Goal: Task Accomplishment & Management: Complete application form

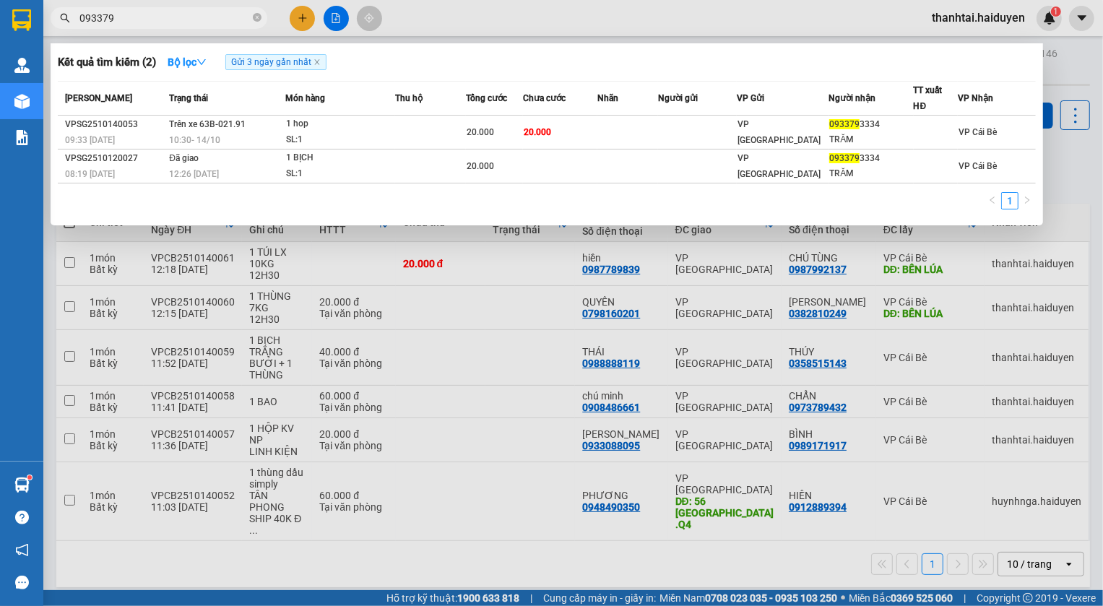
click at [954, 13] on div at bounding box center [551, 303] width 1103 height 606
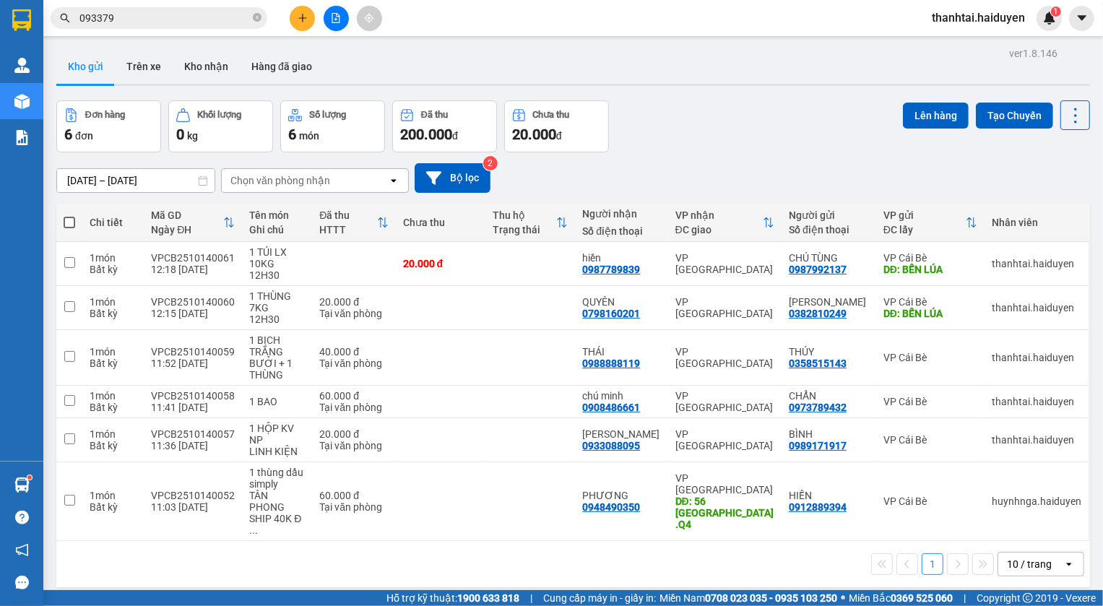
click at [966, 19] on span "thanhtai.haiduyen" at bounding box center [978, 18] width 116 height 18
click at [970, 43] on span "Đăng xuất" at bounding box center [985, 45] width 86 height 16
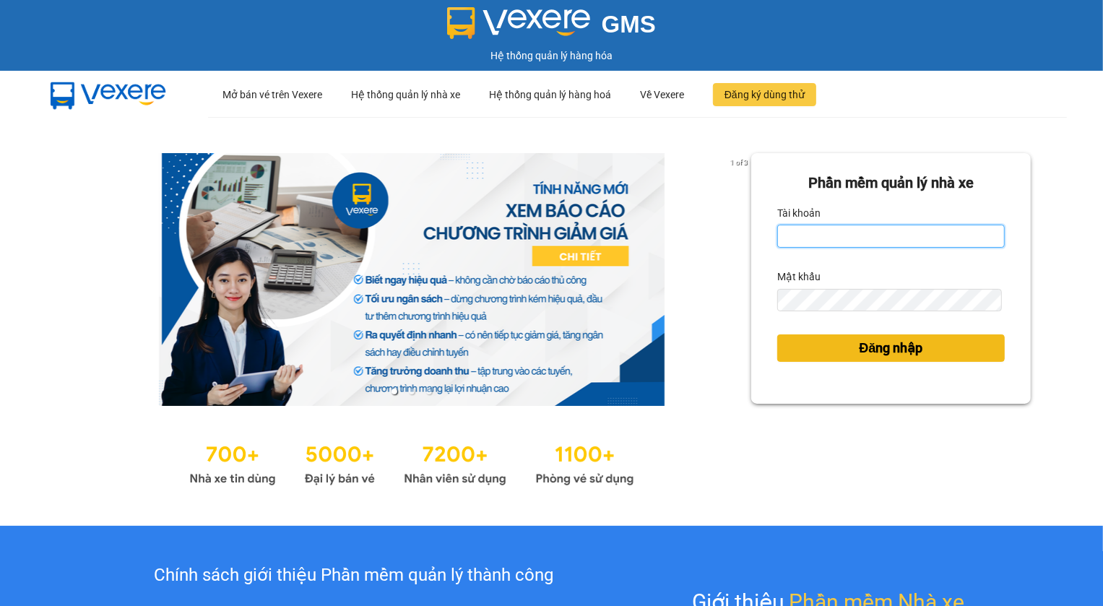
type input "mylinh.haiduyen"
click at [865, 352] on span "Đăng nhập" at bounding box center [891, 348] width 64 height 20
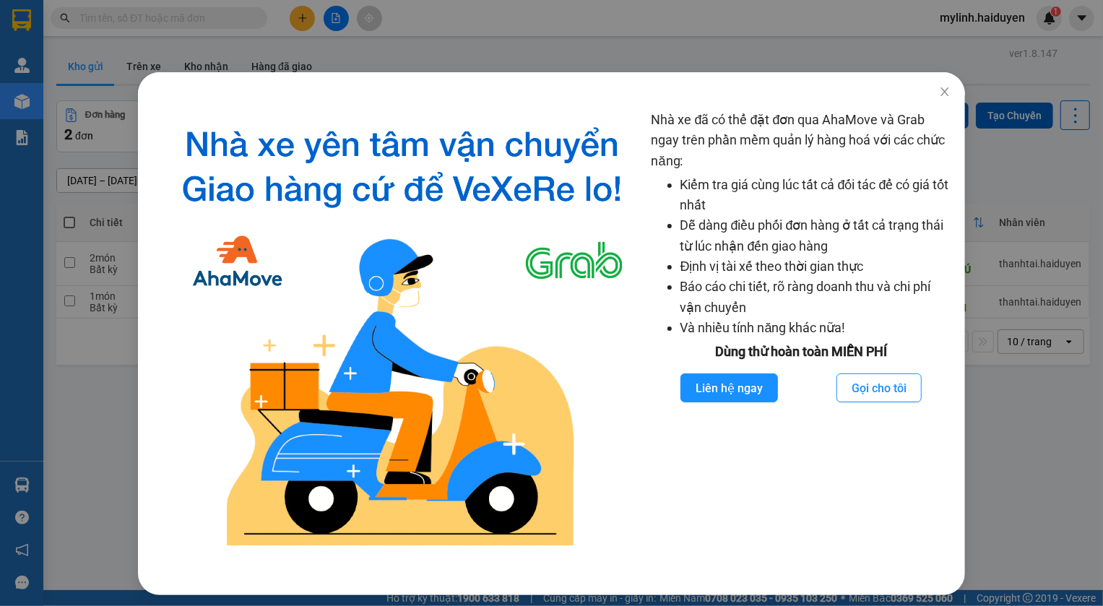
click at [653, 507] on div "Nhà xe đã có thể đặt đơn qua AhaMove và Grab ngay trên phần mềm quản lý hàng ho…" at bounding box center [801, 334] width 299 height 449
click at [939, 94] on icon "close" at bounding box center [945, 92] width 12 height 12
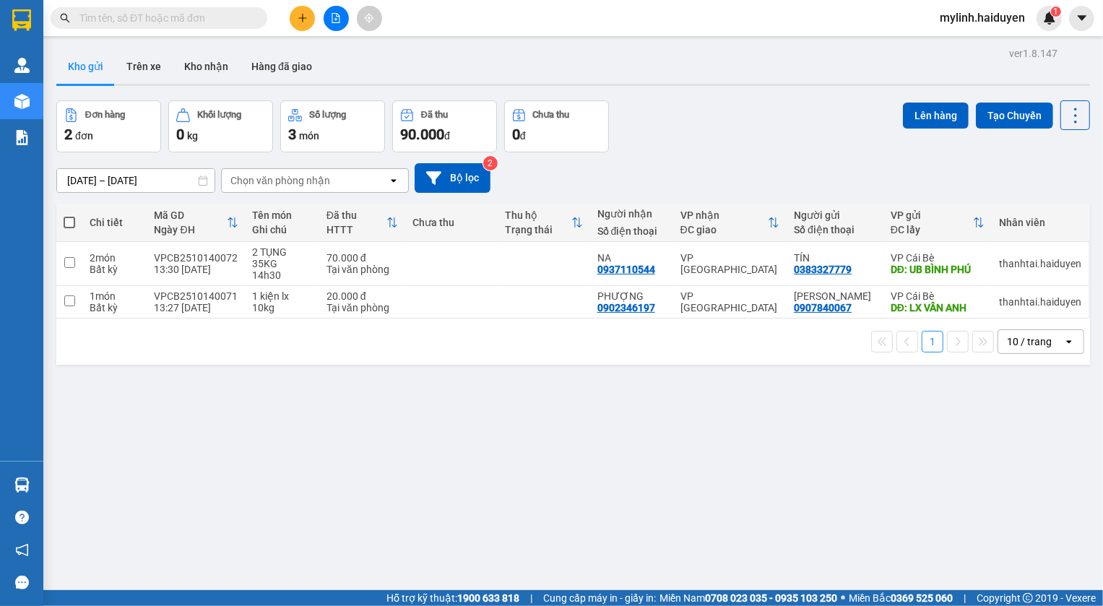
click at [233, 19] on input "text" at bounding box center [164, 18] width 170 height 16
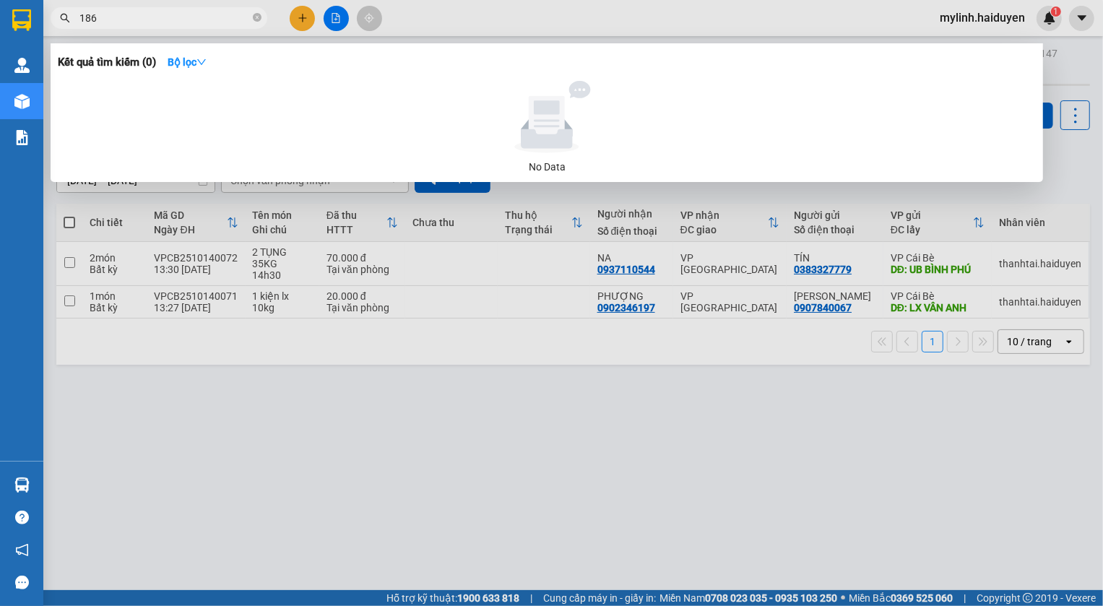
type input "1860"
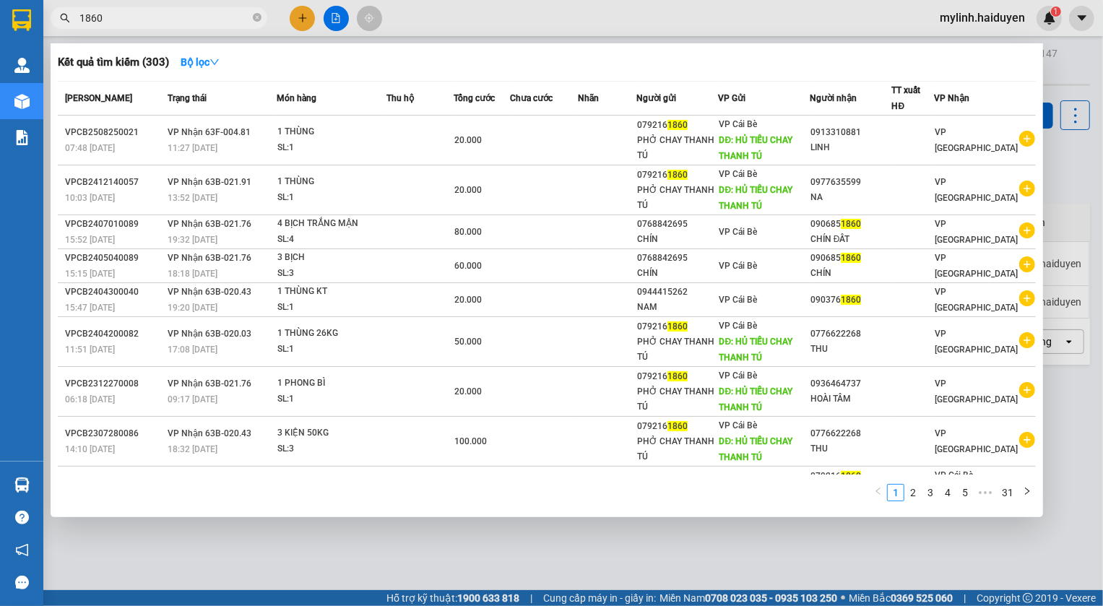
click at [259, 14] on icon "close-circle" at bounding box center [257, 17] width 9 height 9
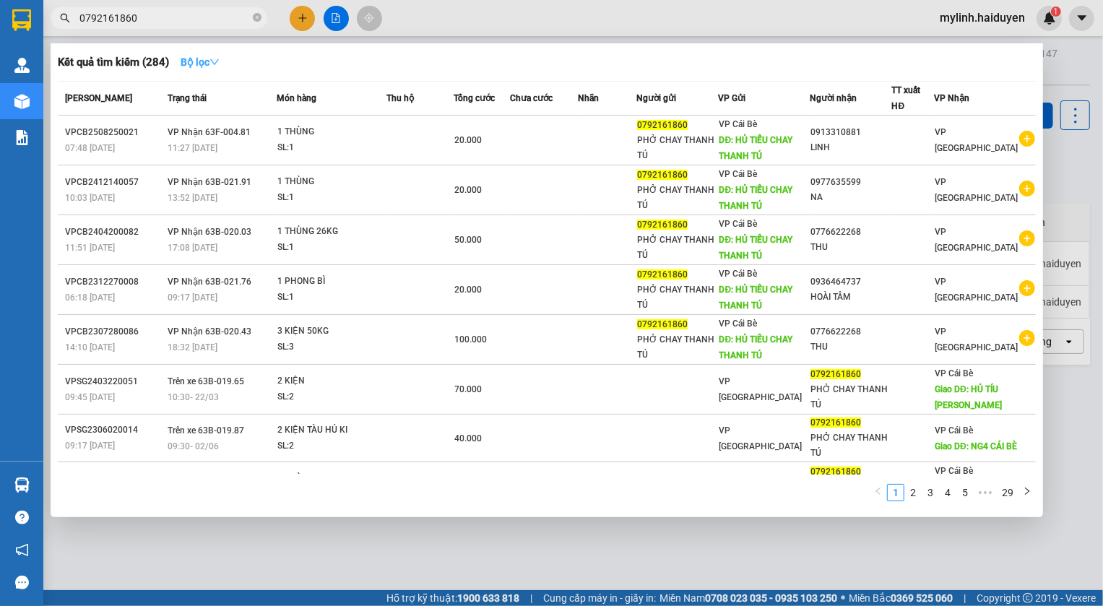
type input "0792161860"
click at [209, 63] on strong "Bộ lọc" at bounding box center [200, 62] width 39 height 12
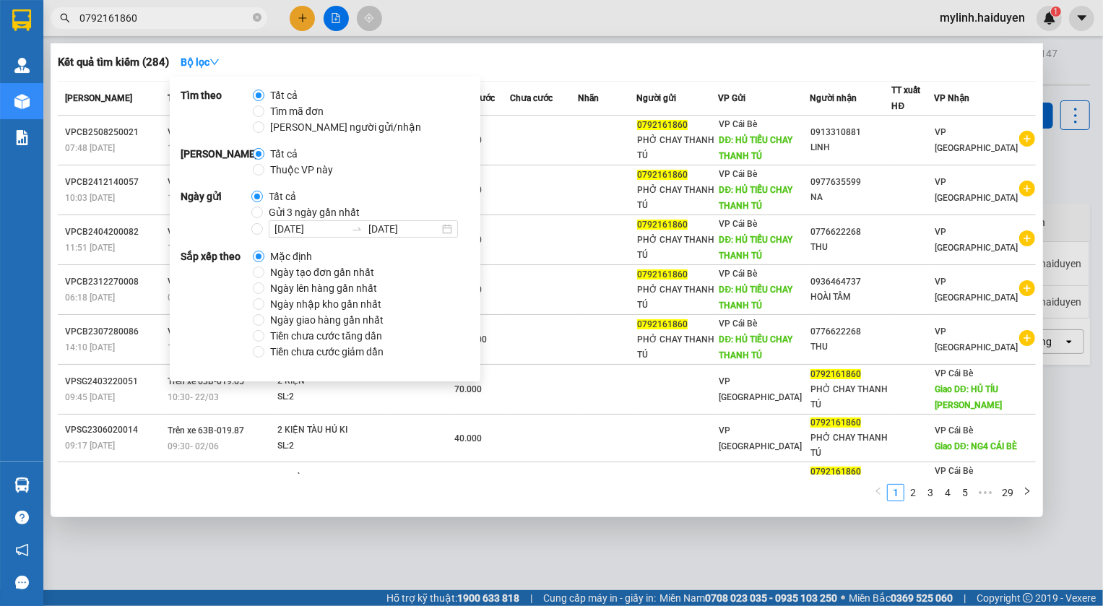
click at [267, 214] on span "Gửi 3 ngày gần nhất" at bounding box center [314, 212] width 103 height 16
click at [263, 214] on input "Gửi 3 ngày gần nhất" at bounding box center [257, 213] width 12 height 12
radio input "true"
radio input "false"
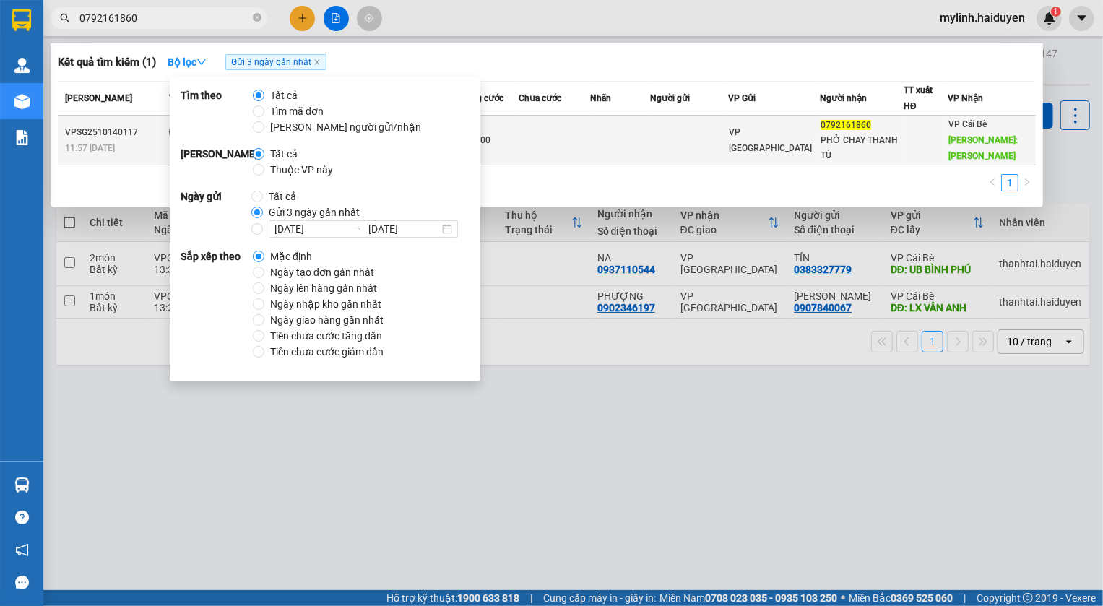
click at [590, 135] on td at bounding box center [555, 141] width 72 height 50
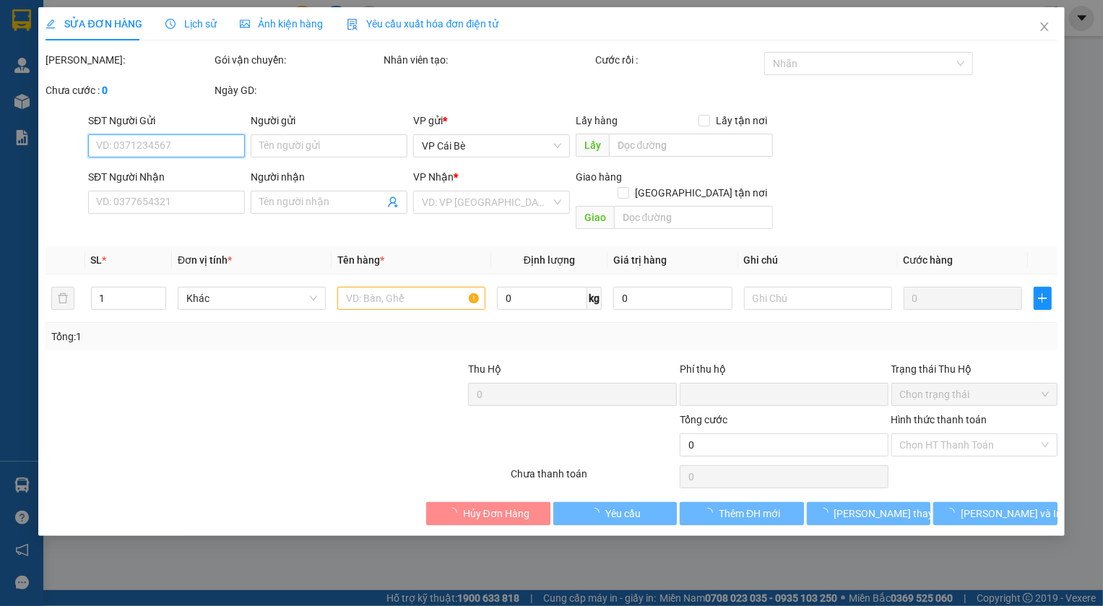
type input "0792161860"
type input "PHỞ CHAY THANH TÚ"
type input "CHAY THANH TÚ"
type input "0"
type input "80.000"
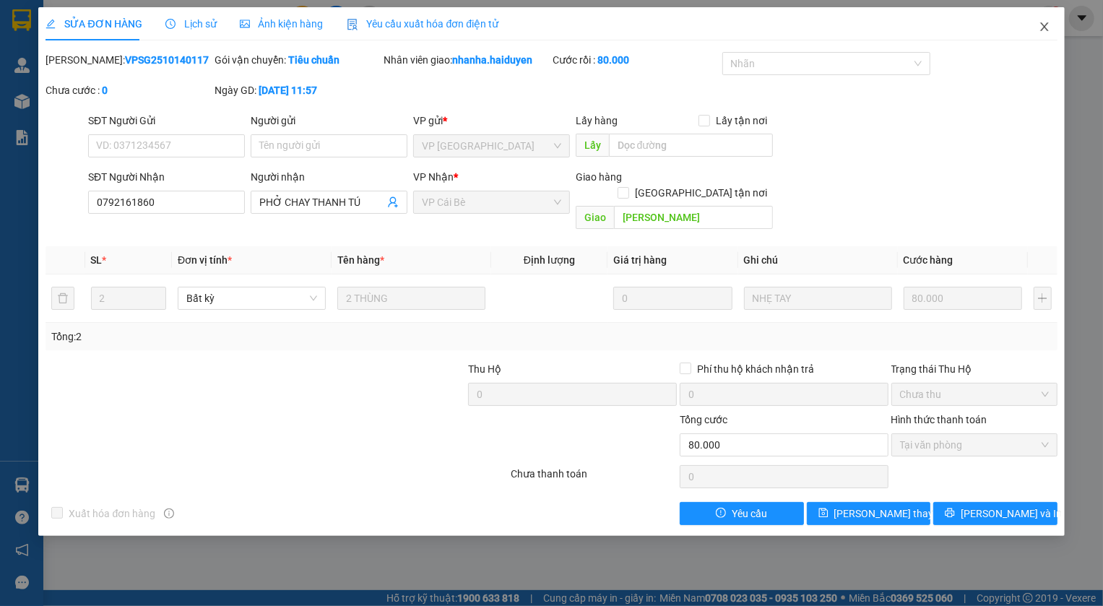
click at [1048, 27] on icon "close" at bounding box center [1045, 27] width 12 height 12
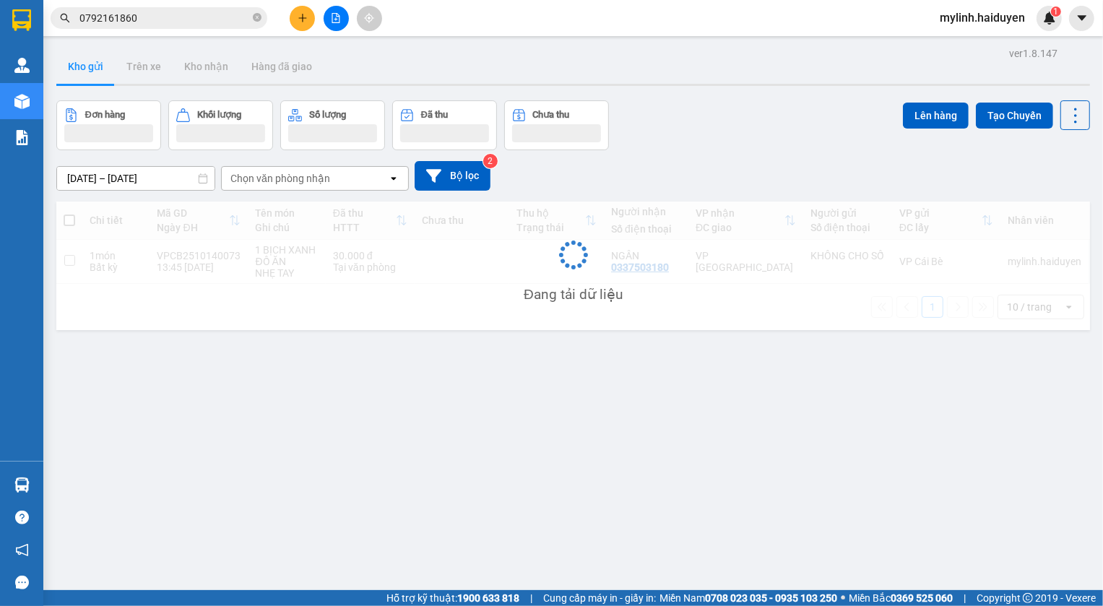
click at [181, 21] on input "0792161860" at bounding box center [164, 18] width 170 height 16
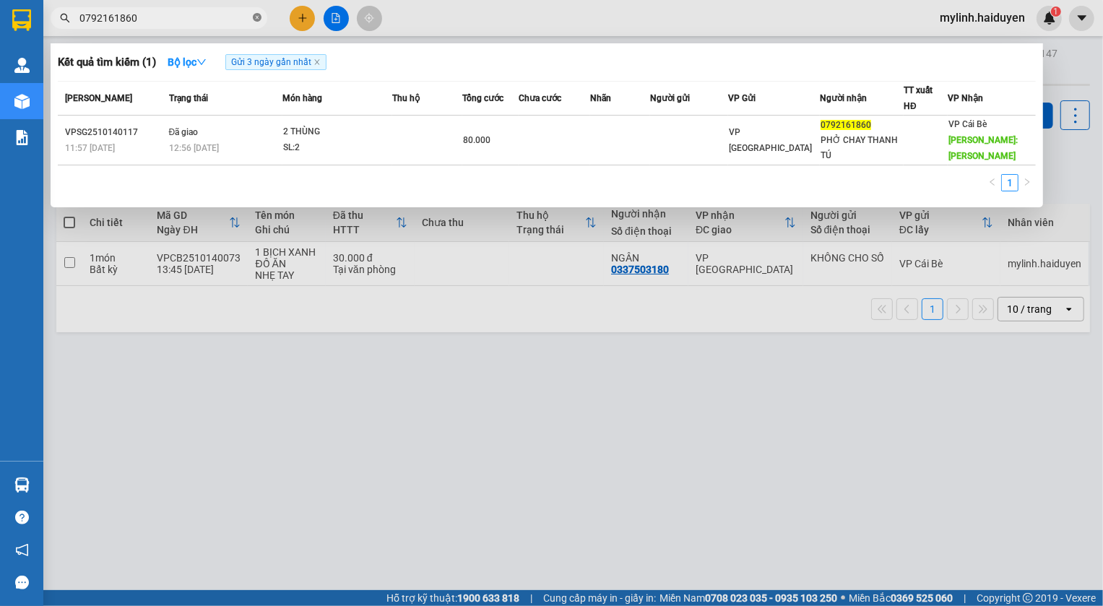
click at [259, 17] on icon "close-circle" at bounding box center [257, 17] width 9 height 9
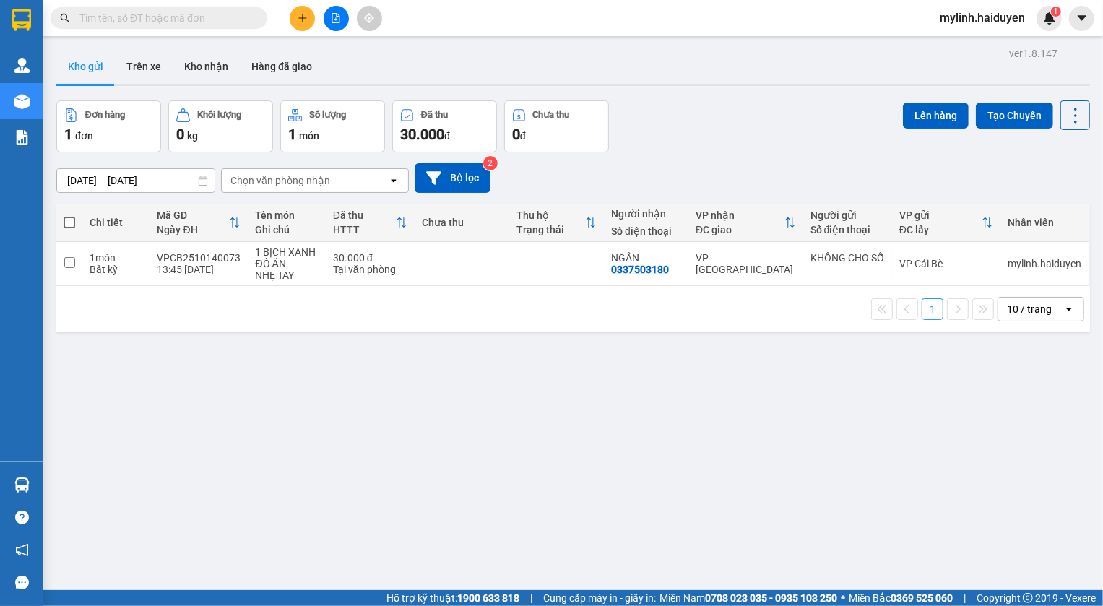
click at [300, 19] on icon "plus" at bounding box center [303, 18] width 10 height 10
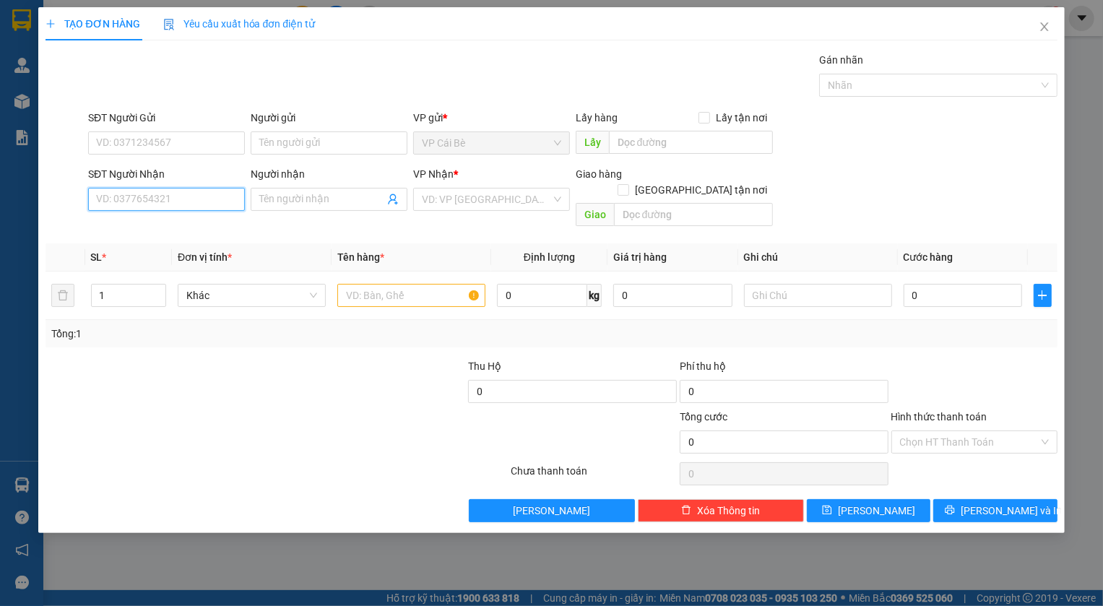
click at [194, 196] on input "SĐT Người Nhận" at bounding box center [166, 199] width 157 height 23
click at [134, 233] on div "0973133926 - TRÚC" at bounding box center [166, 228] width 139 height 16
type input "0973133926"
type input "TRÚC"
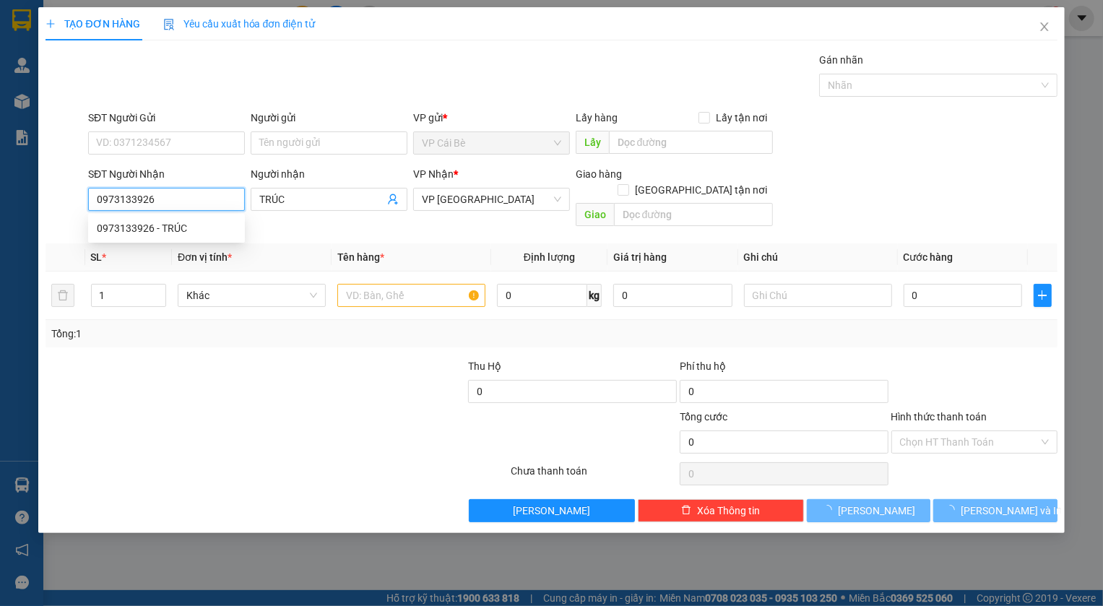
type input "20.000"
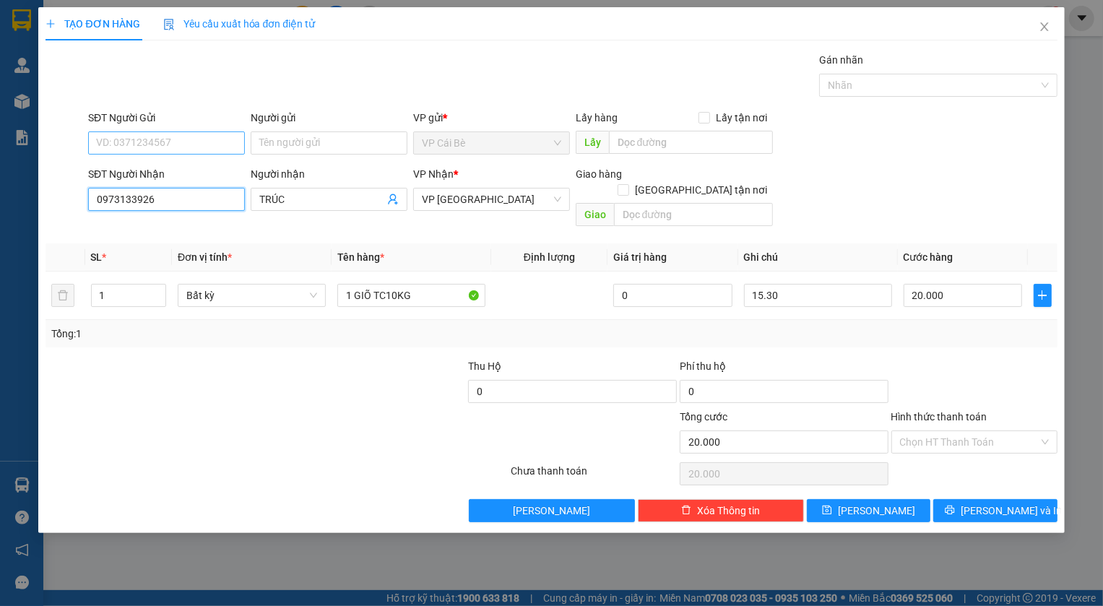
type input "0973133926"
click at [163, 147] on input "SĐT Người Gửi" at bounding box center [166, 142] width 157 height 23
drag, startPoint x: 178, startPoint y: 171, endPoint x: 178, endPoint y: 194, distance: 22.4
click at [178, 194] on body "Kết quả tìm kiếm ( 1 ) Bộ lọc Gửi 3 ngày gần nhất Mã ĐH Trạng thái Món hàng Thu…" at bounding box center [551, 303] width 1103 height 606
click at [197, 142] on input "SĐT Người Gửi" at bounding box center [166, 142] width 157 height 23
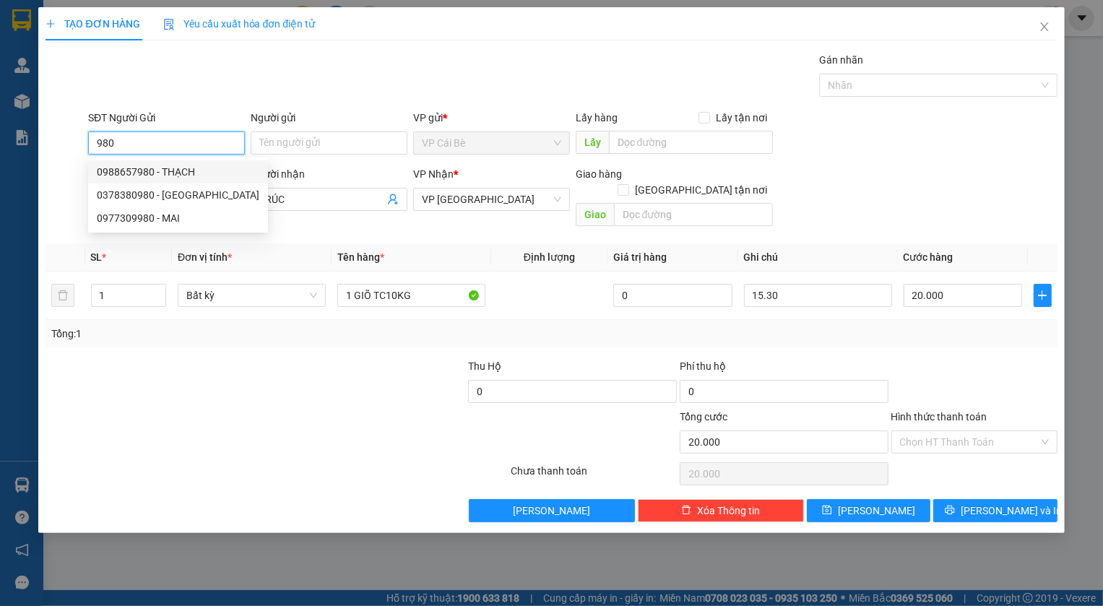
drag, startPoint x: 130, startPoint y: 140, endPoint x: 86, endPoint y: 140, distance: 44.1
click at [86, 140] on div "SĐT Người Gửi 980" at bounding box center [166, 135] width 163 height 51
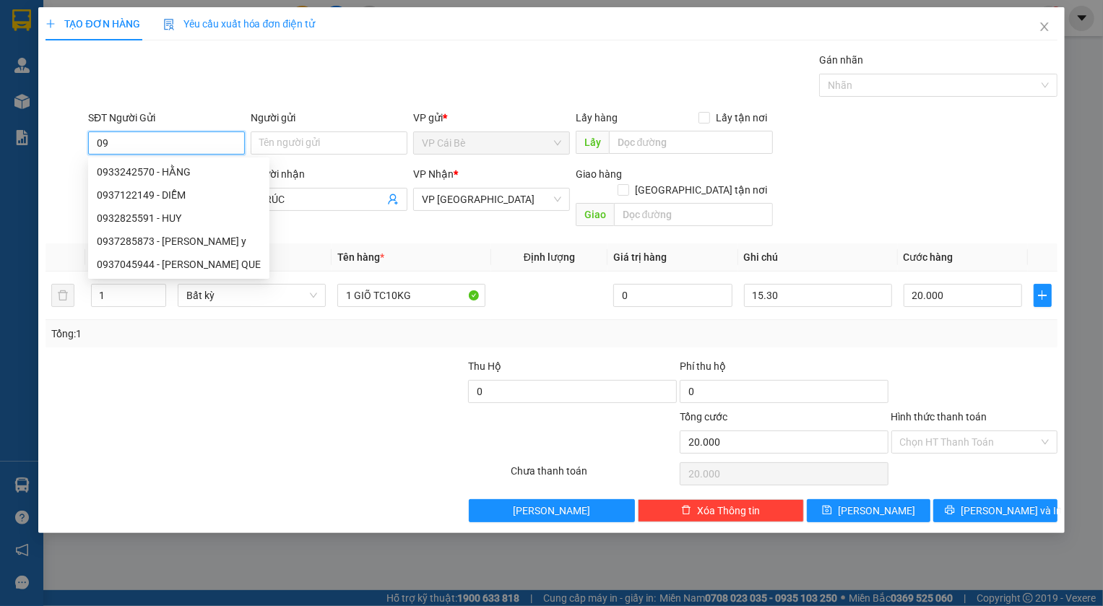
type input "0"
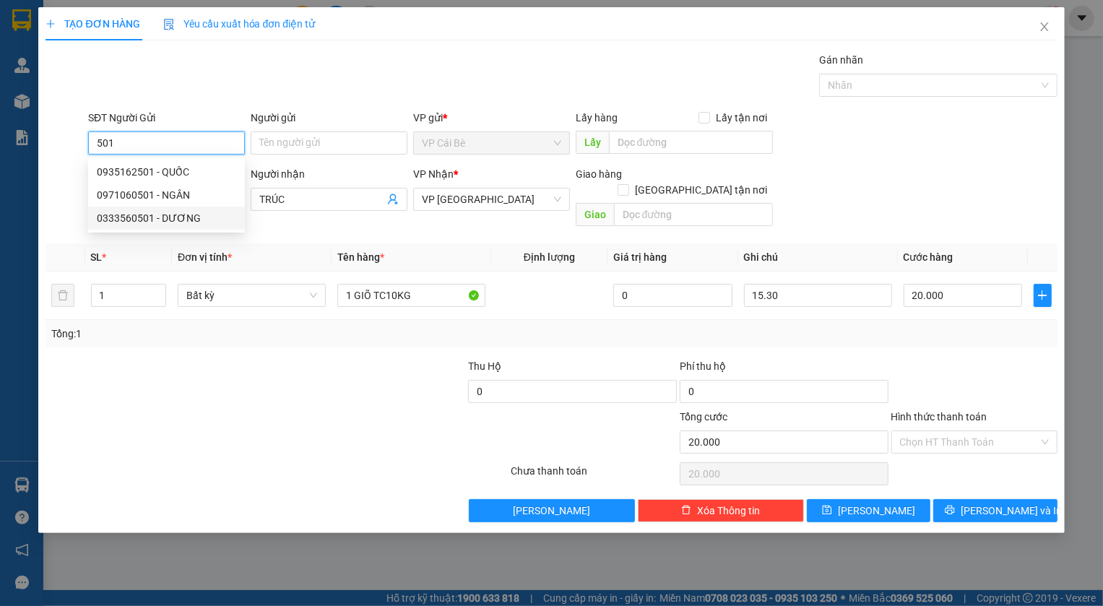
click at [139, 219] on div "0333560501 - DƯƠNG" at bounding box center [166, 218] width 139 height 16
type input "0333560501"
type input "DƯƠNG"
type input "NGÃ 3 CẨM SƠN BP"
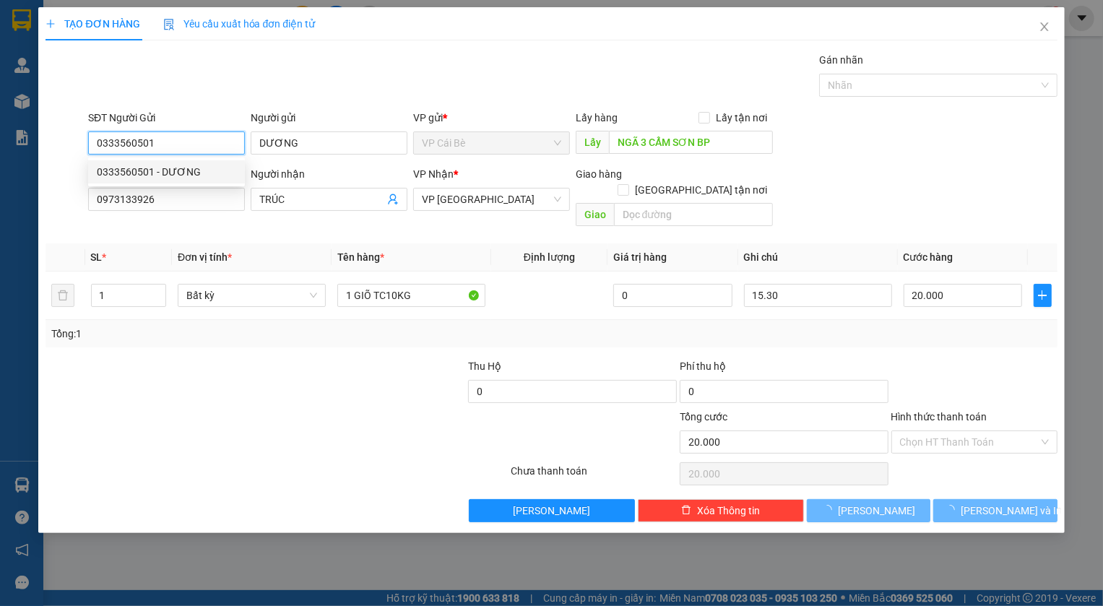
type input "100.000"
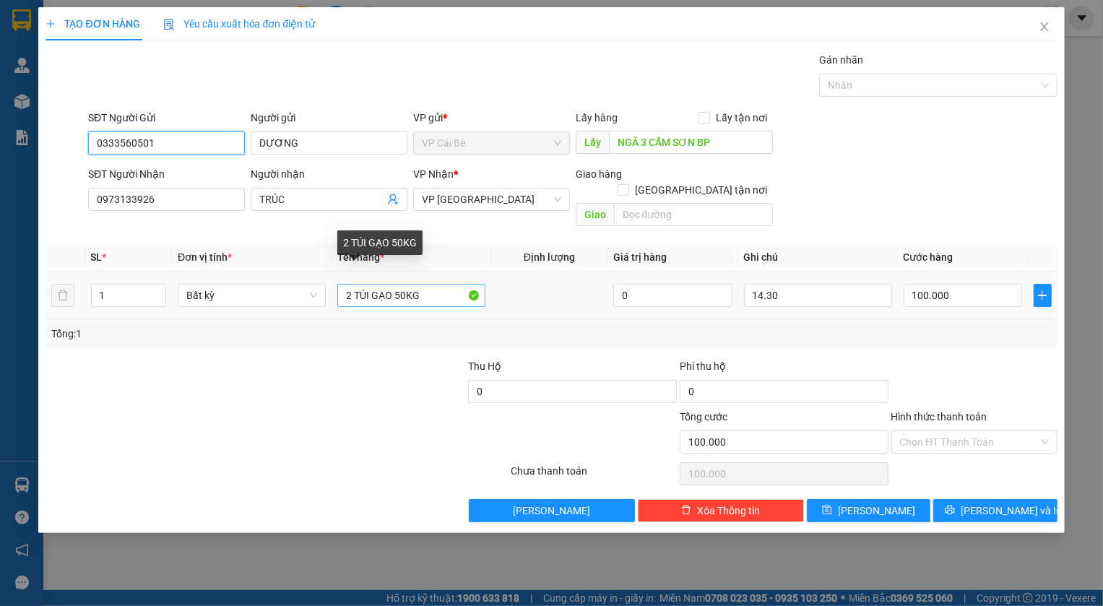
type input "0333560501"
drag, startPoint x: 342, startPoint y: 284, endPoint x: 454, endPoint y: 284, distance: 112.0
click at [454, 284] on input "2 TÚI GẠO 50KG" at bounding box center [411, 295] width 148 height 23
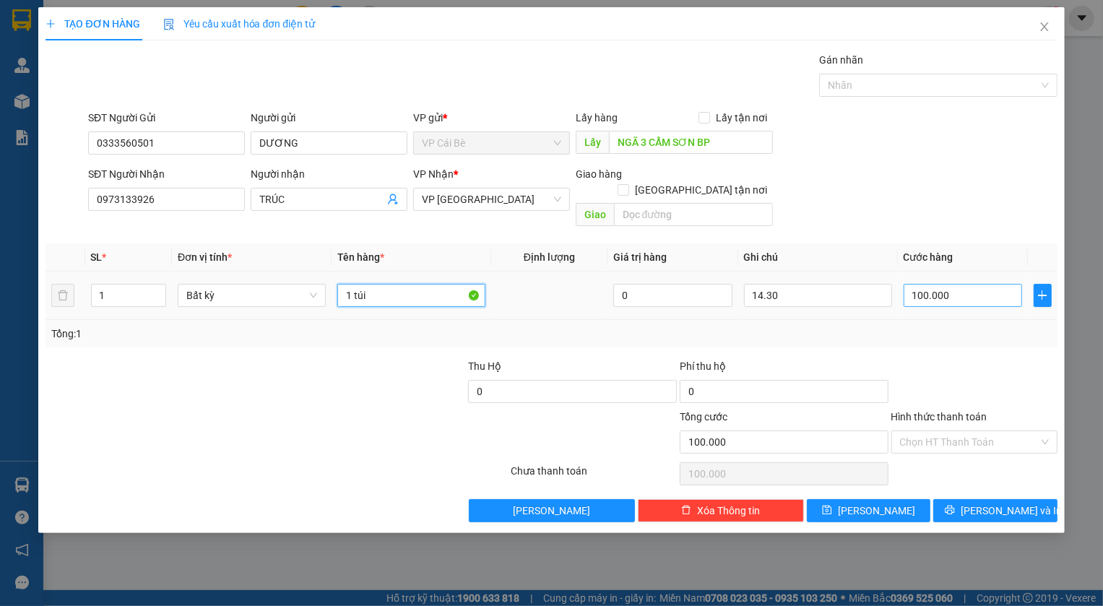
type input "1 túi"
click at [983, 284] on input "100.000" at bounding box center [963, 295] width 119 height 23
type input "2"
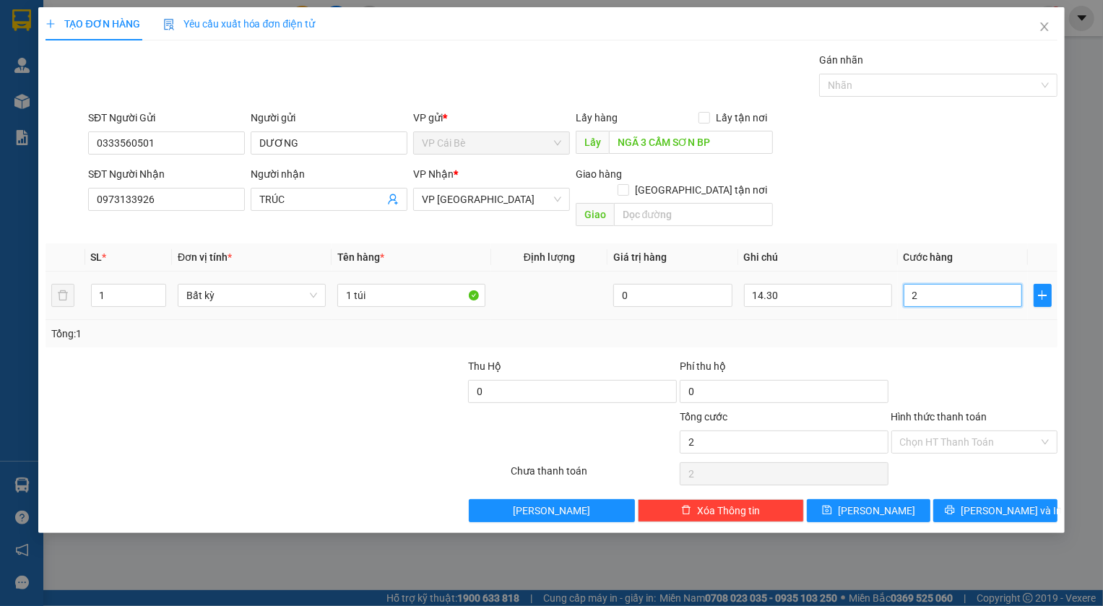
type input "20"
type input "20.000"
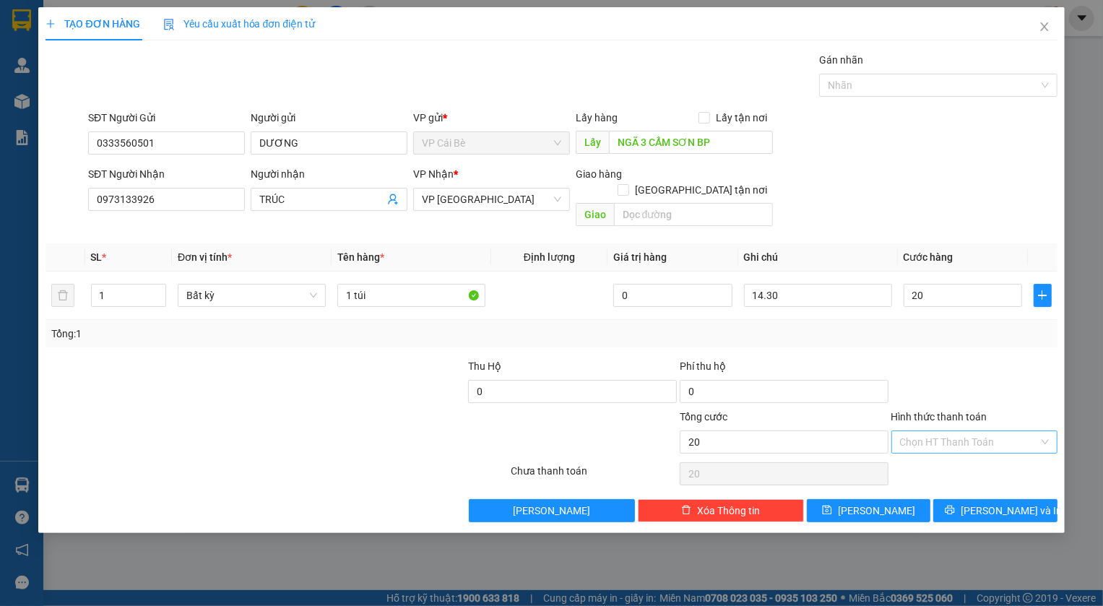
type input "20.000"
click at [951, 431] on input "Hình thức thanh toán" at bounding box center [969, 442] width 139 height 22
click at [949, 455] on div "Tại văn phòng" at bounding box center [974, 454] width 149 height 16
type input "0"
click at [897, 500] on button "Lưu" at bounding box center [869, 510] width 124 height 23
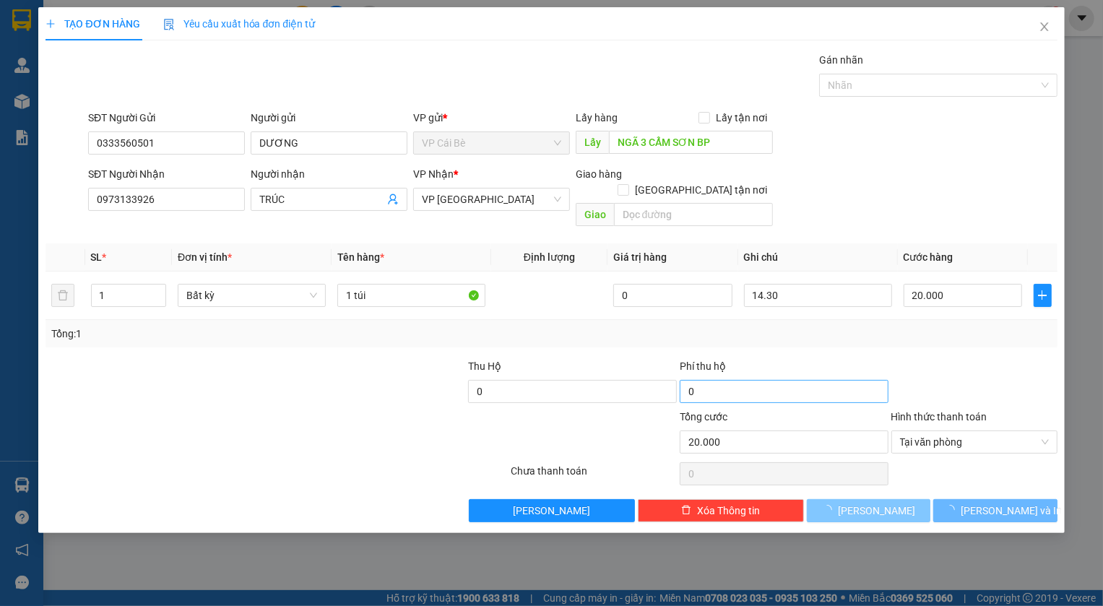
type input "0"
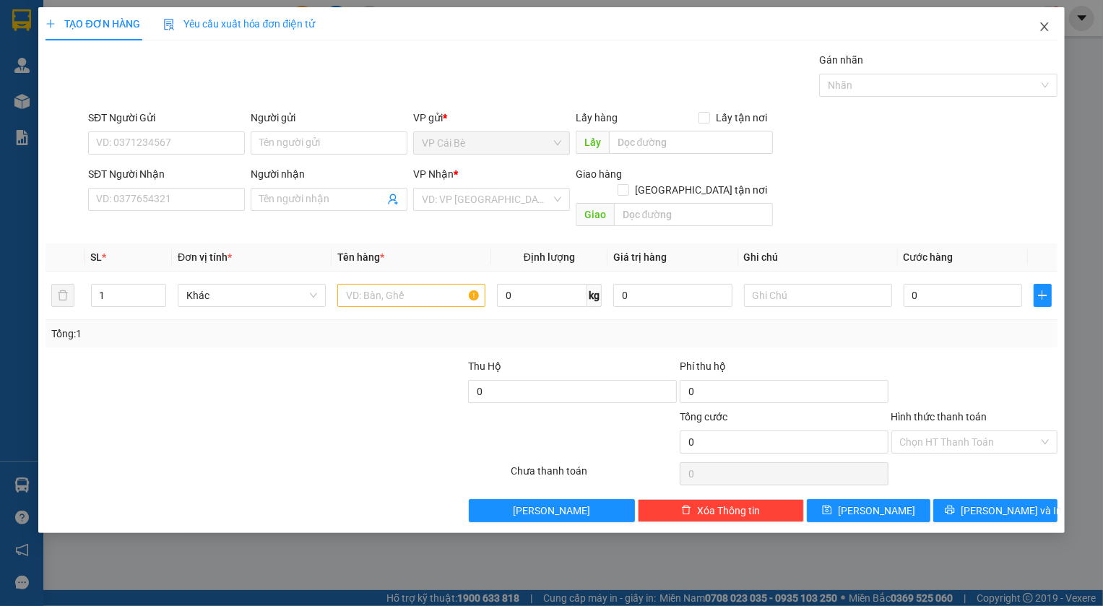
click at [1045, 30] on icon "close" at bounding box center [1045, 27] width 12 height 12
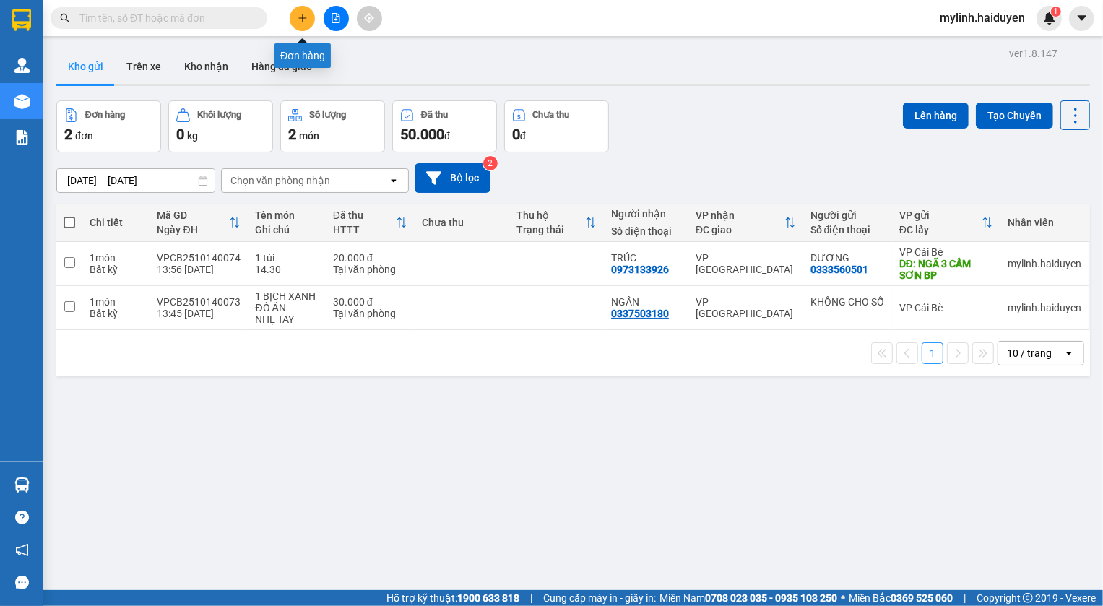
click at [304, 14] on icon "plus" at bounding box center [303, 18] width 10 height 10
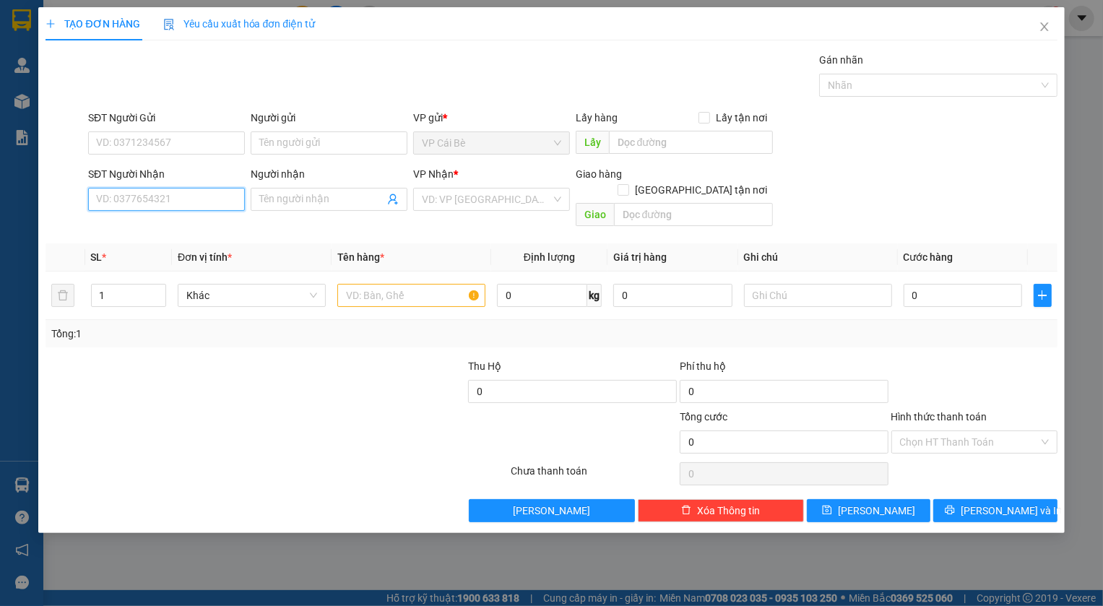
click at [166, 202] on input "SĐT Người Nhận" at bounding box center [166, 199] width 157 height 23
type input "0968660860"
click at [111, 229] on div "0968660860 - TRANG" at bounding box center [166, 228] width 139 height 16
type input "TRANG"
type input "20.000"
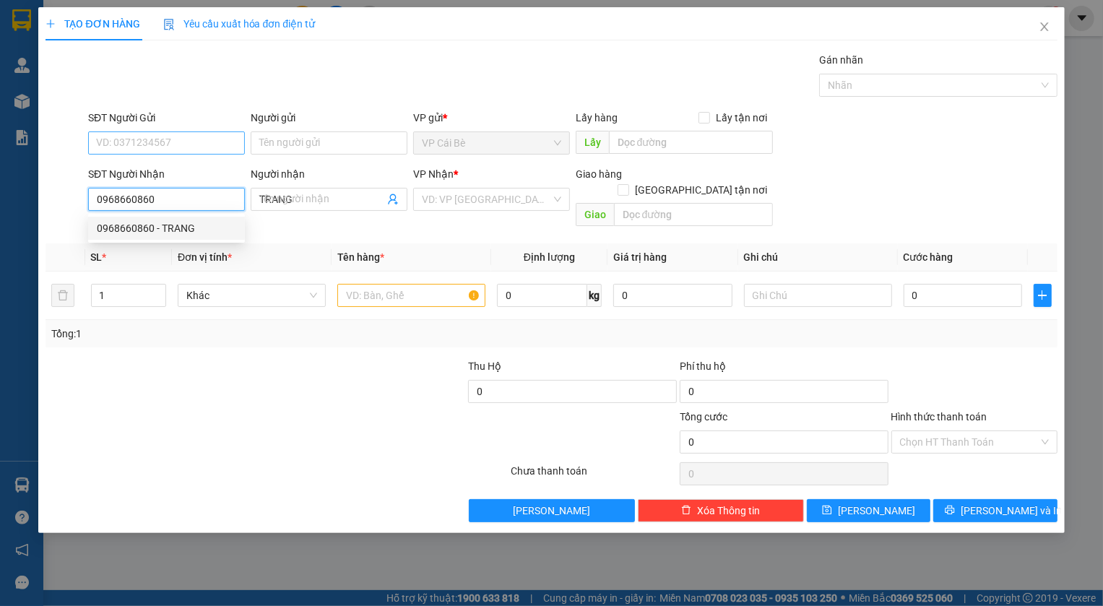
type input "20.000"
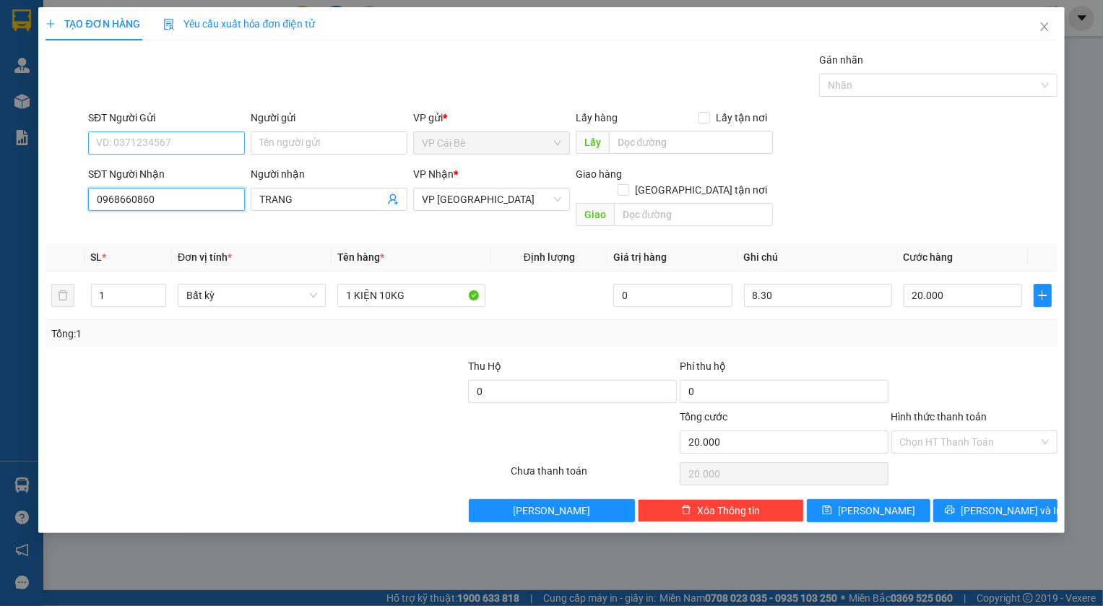
type input "0968660860"
click at [144, 144] on input "SĐT Người Gửi" at bounding box center [166, 142] width 157 height 23
click at [163, 168] on div "0338287053 - 8 VUI" at bounding box center [166, 172] width 139 height 16
type input "0338287053"
type input "8 VUI"
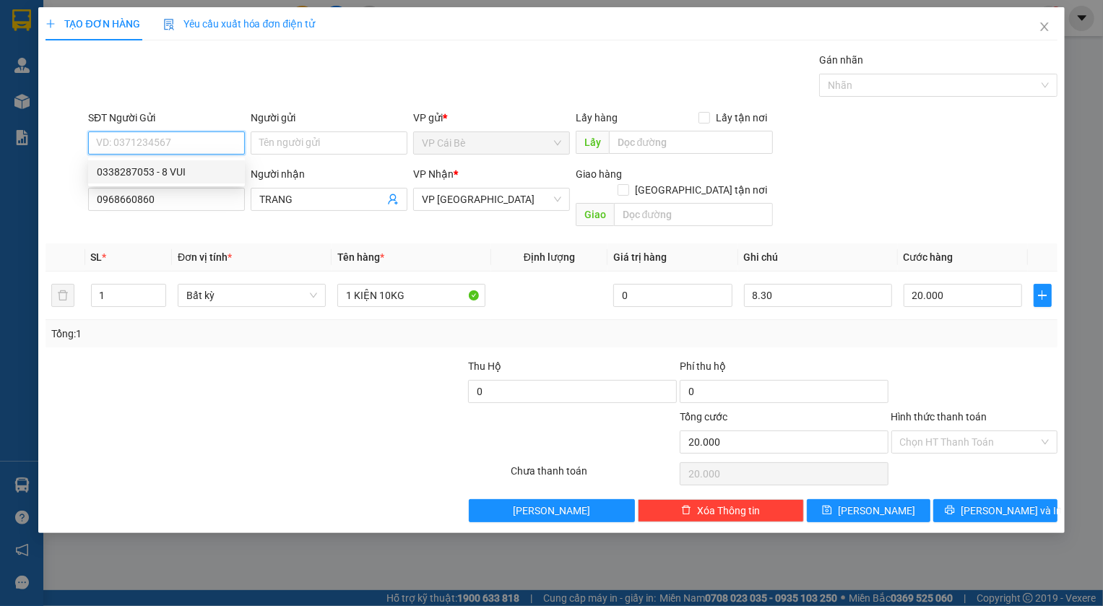
type input "TÁM VUI"
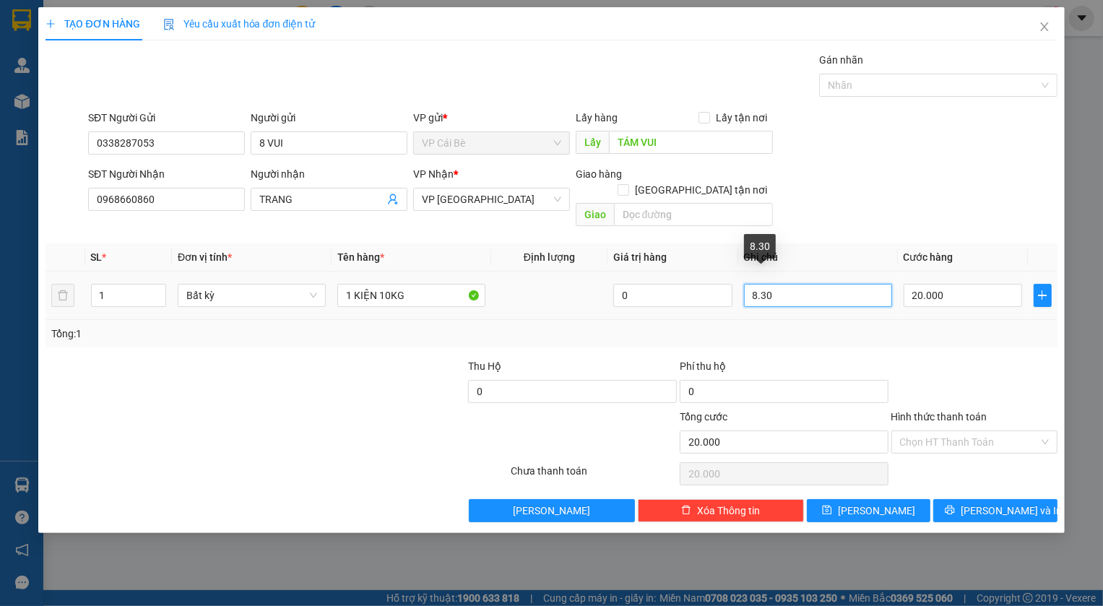
click at [752, 284] on input "8.30" at bounding box center [818, 295] width 148 height 23
type input "14.30"
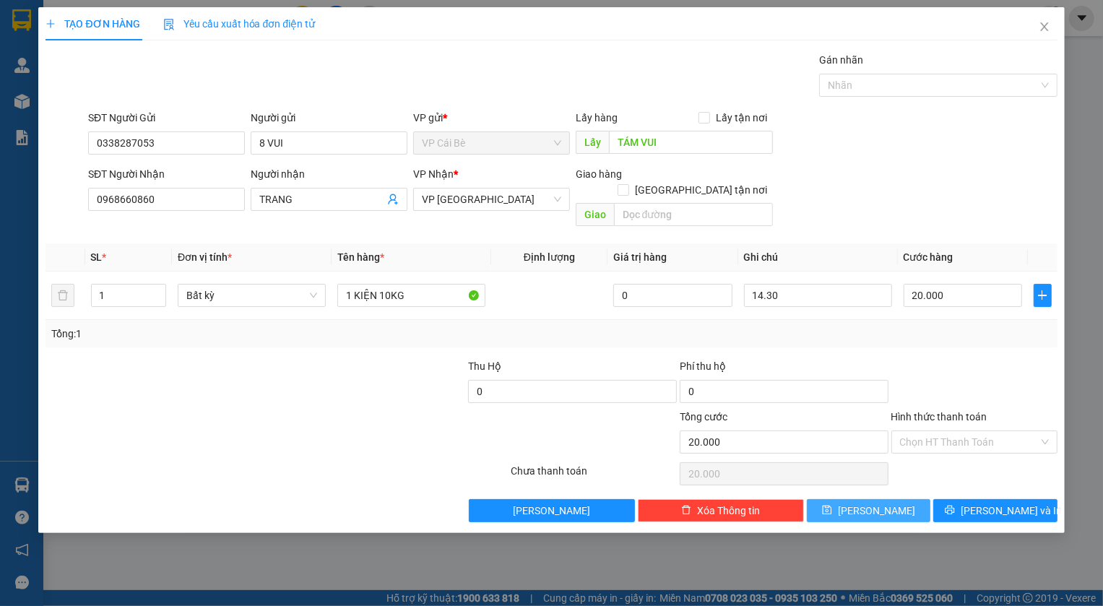
click at [883, 503] on span "Lưu" at bounding box center [876, 511] width 77 height 16
type input "0"
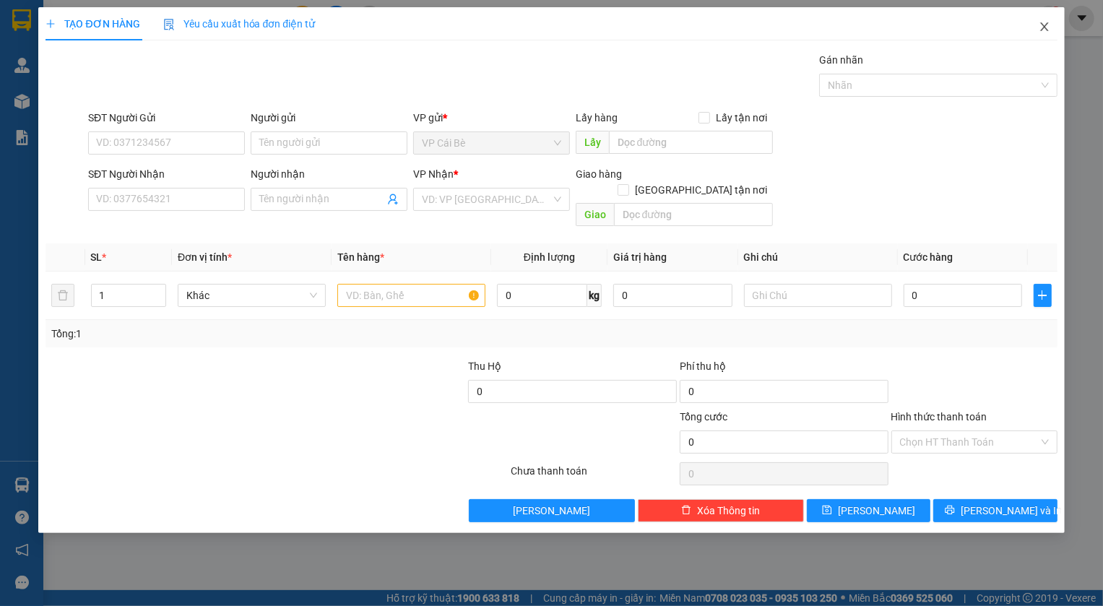
click at [1039, 22] on icon "close" at bounding box center [1045, 27] width 12 height 12
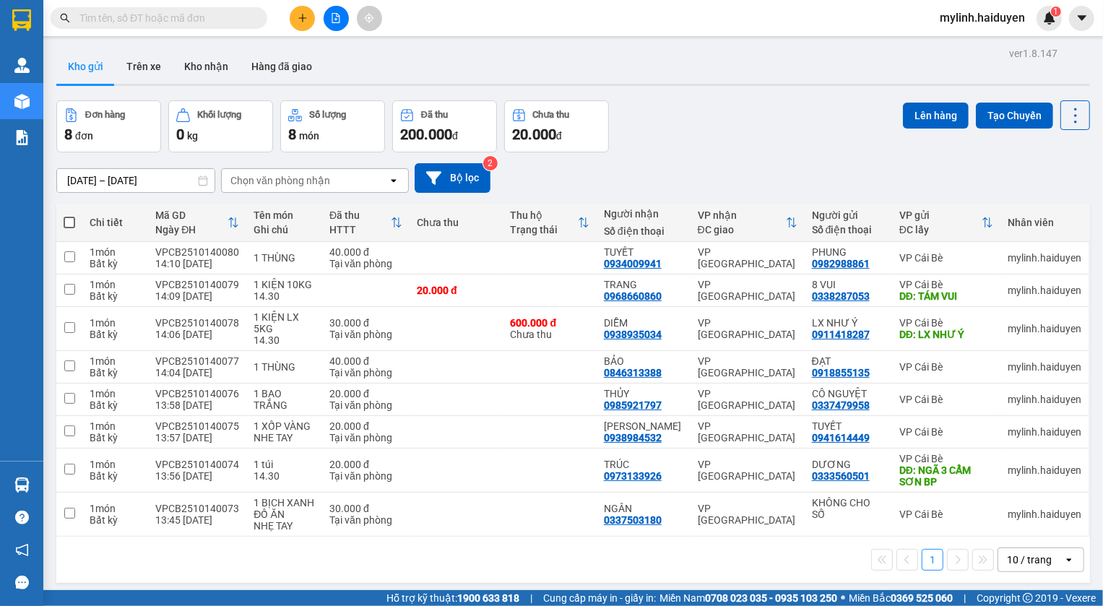
click at [705, 45] on div "ver 1.8.147 Kho gửi Trên xe Kho nhận Hàng đã giao Đơn hàng 8 đơn Khối lượng 0 k…" at bounding box center [573, 346] width 1045 height 606
click at [672, 68] on div "Kho gửi Trên xe Kho nhận Hàng đã giao" at bounding box center [573, 68] width 1034 height 38
click at [482, 265] on td at bounding box center [456, 258] width 93 height 33
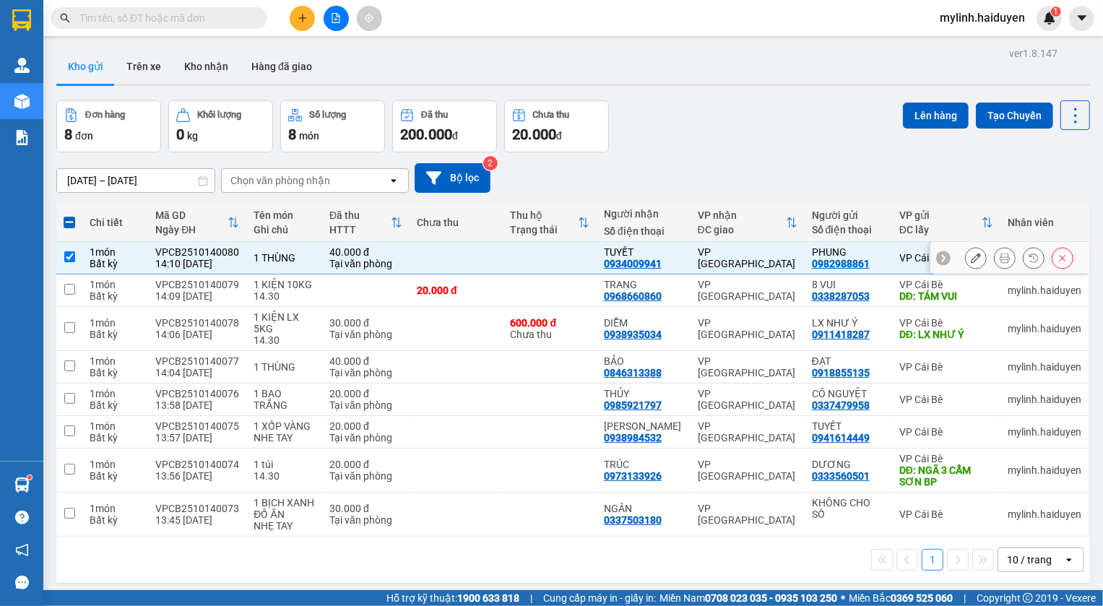
click at [64, 261] on input "checkbox" at bounding box center [69, 256] width 11 height 11
checkbox input "false"
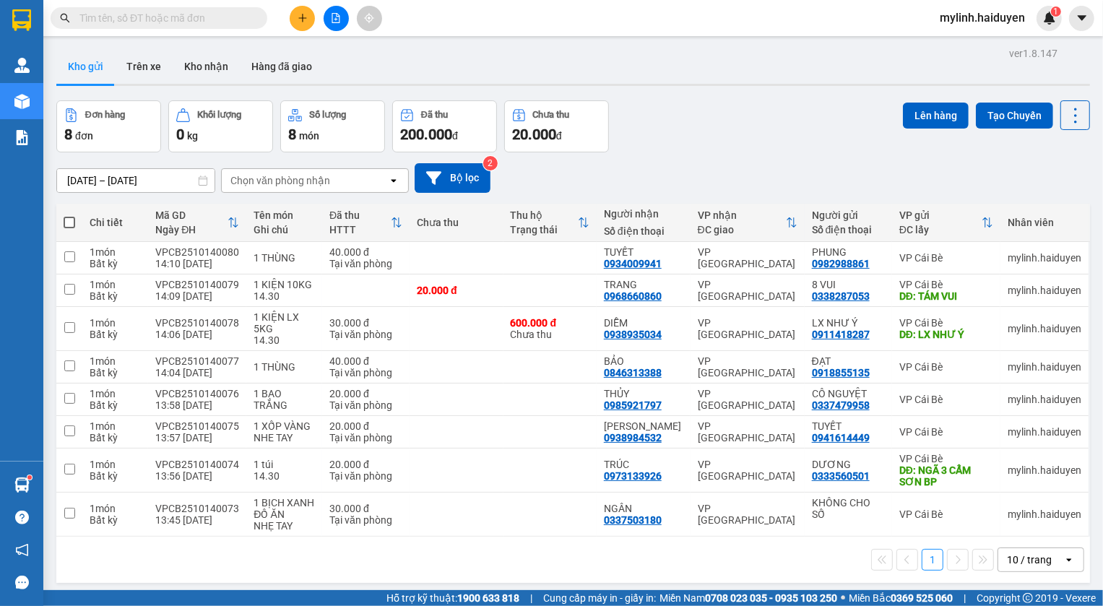
click at [834, 109] on div "Đơn hàng 8 đơn Khối lượng 0 kg Số lượng 8 món Đã thu 200.000 đ Chưa thu 20.000 …" at bounding box center [573, 126] width 1034 height 52
click at [452, 61] on div "Kho gửi Trên xe Kho nhận Hàng đã giao" at bounding box center [573, 68] width 1034 height 38
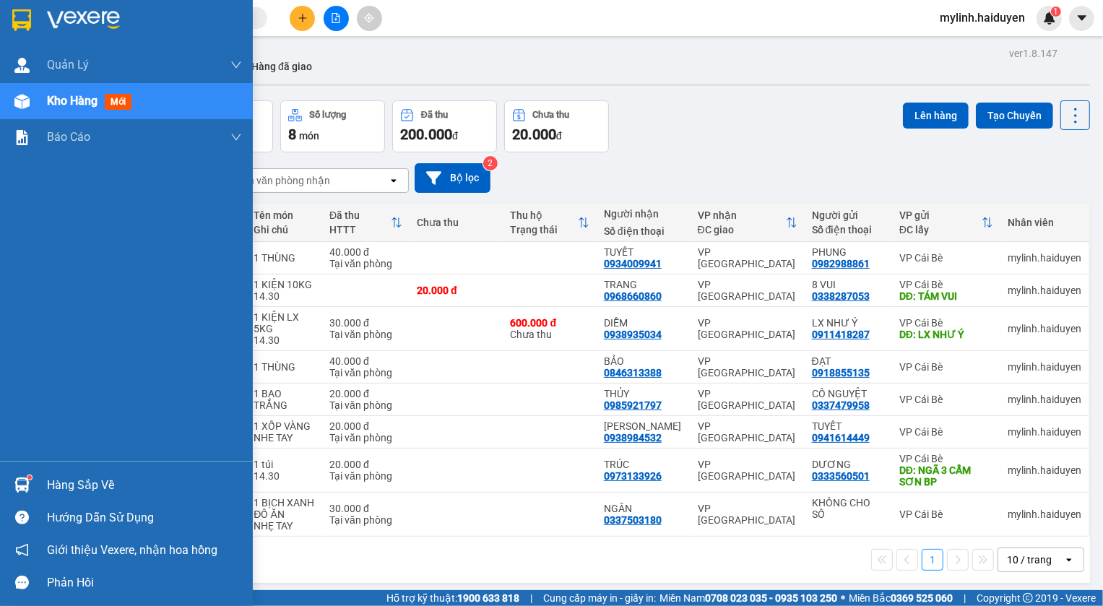
click at [135, 105] on div "Kho hàng mới" at bounding box center [92, 101] width 90 height 18
